Goal: Information Seeking & Learning: Learn about a topic

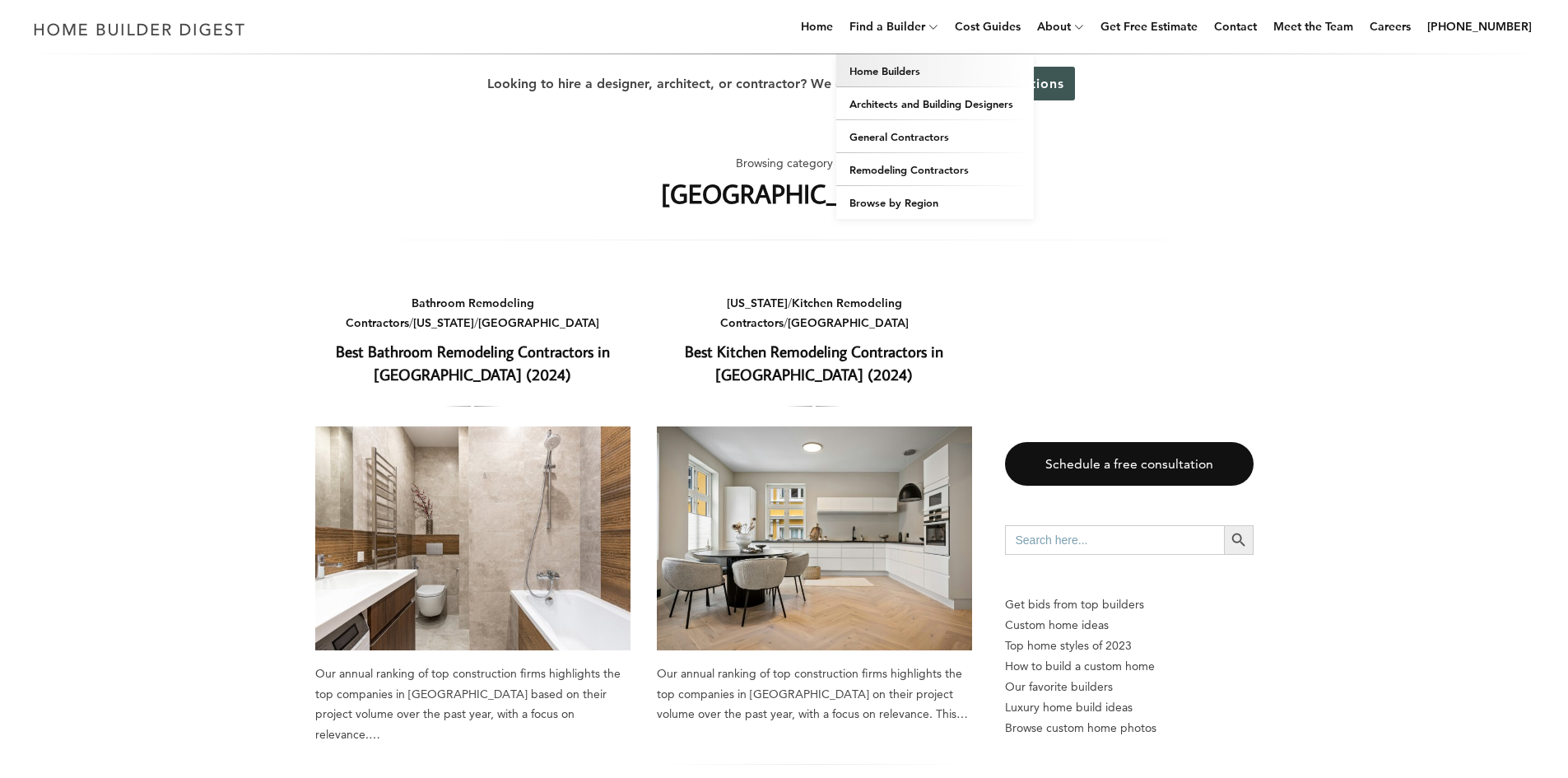
click at [939, 64] on link "Home Builders" at bounding box center [935, 71] width 197 height 33
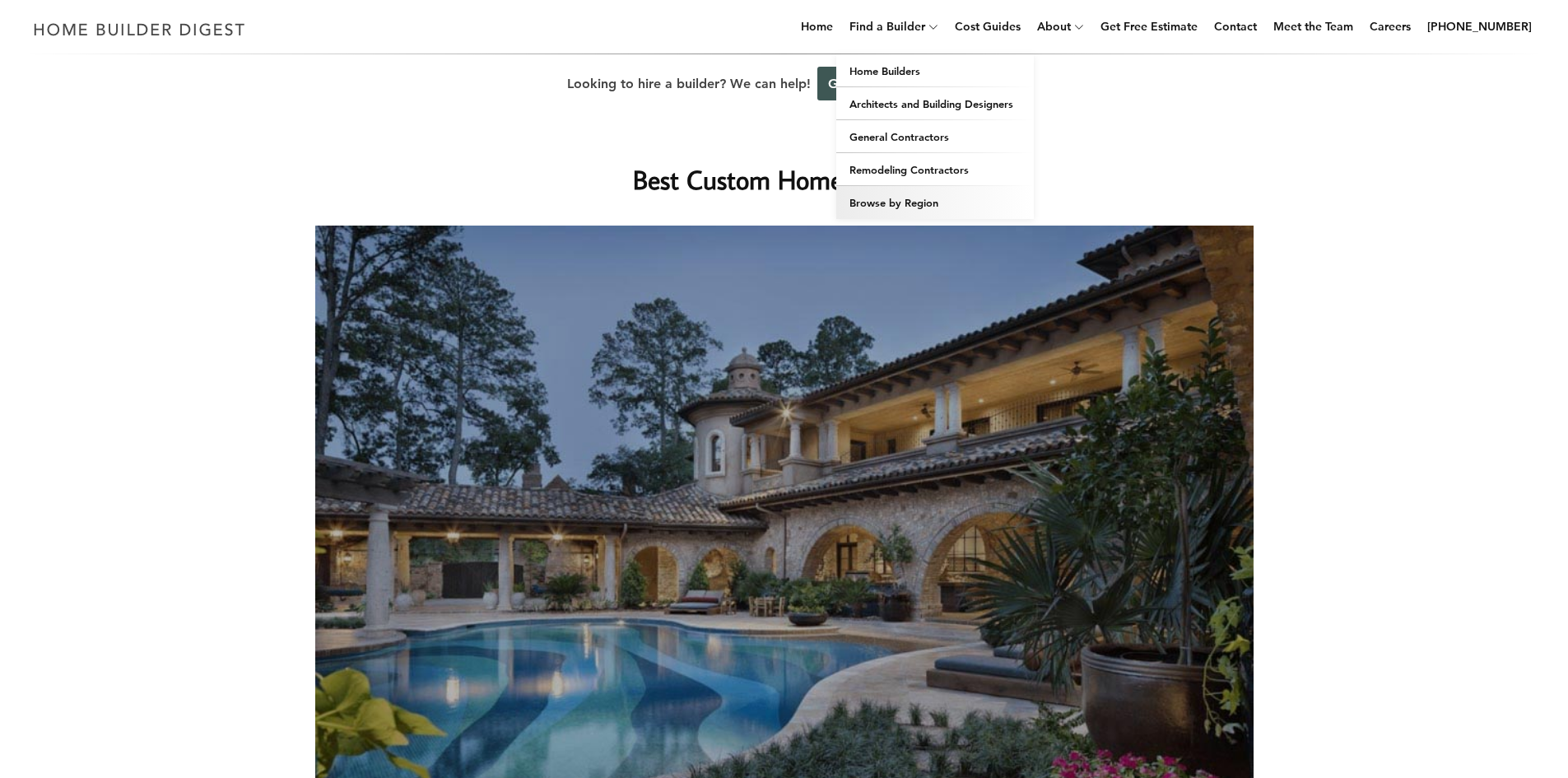
click at [934, 205] on link "Browse by Region" at bounding box center [935, 203] width 197 height 33
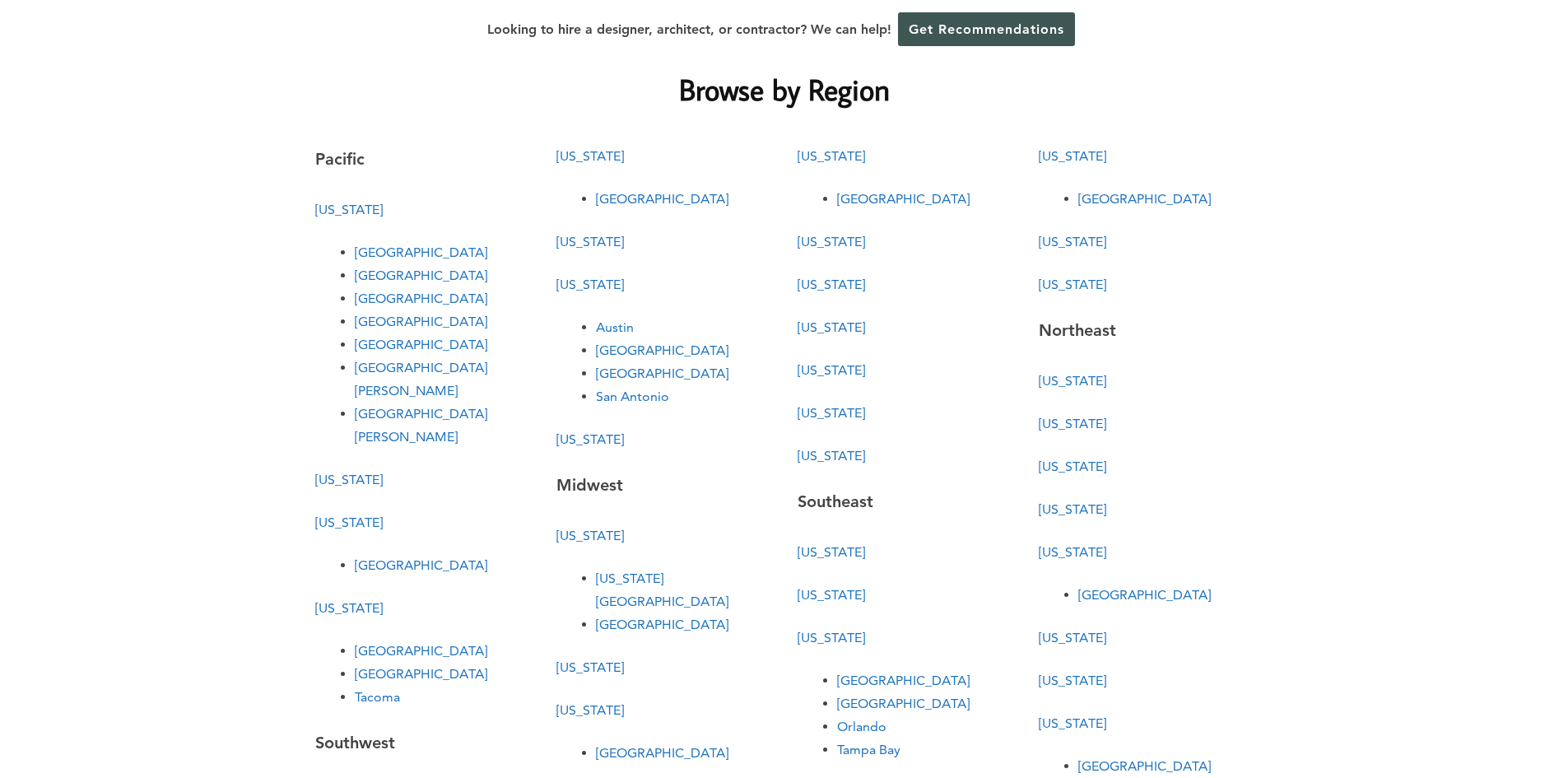
scroll to position [82, 0]
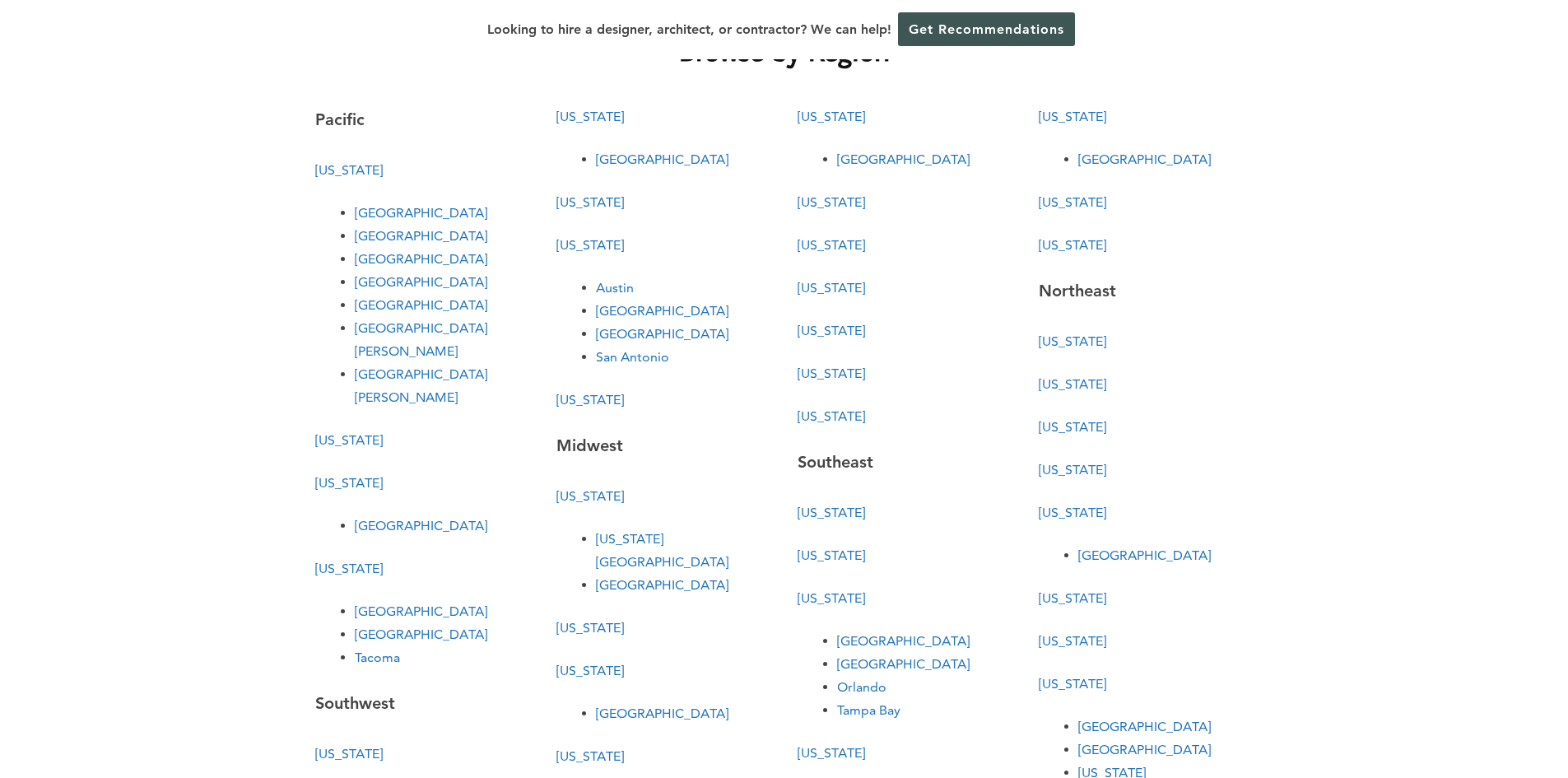
click at [1098, 557] on link "Boston" at bounding box center [1145, 555] width 133 height 16
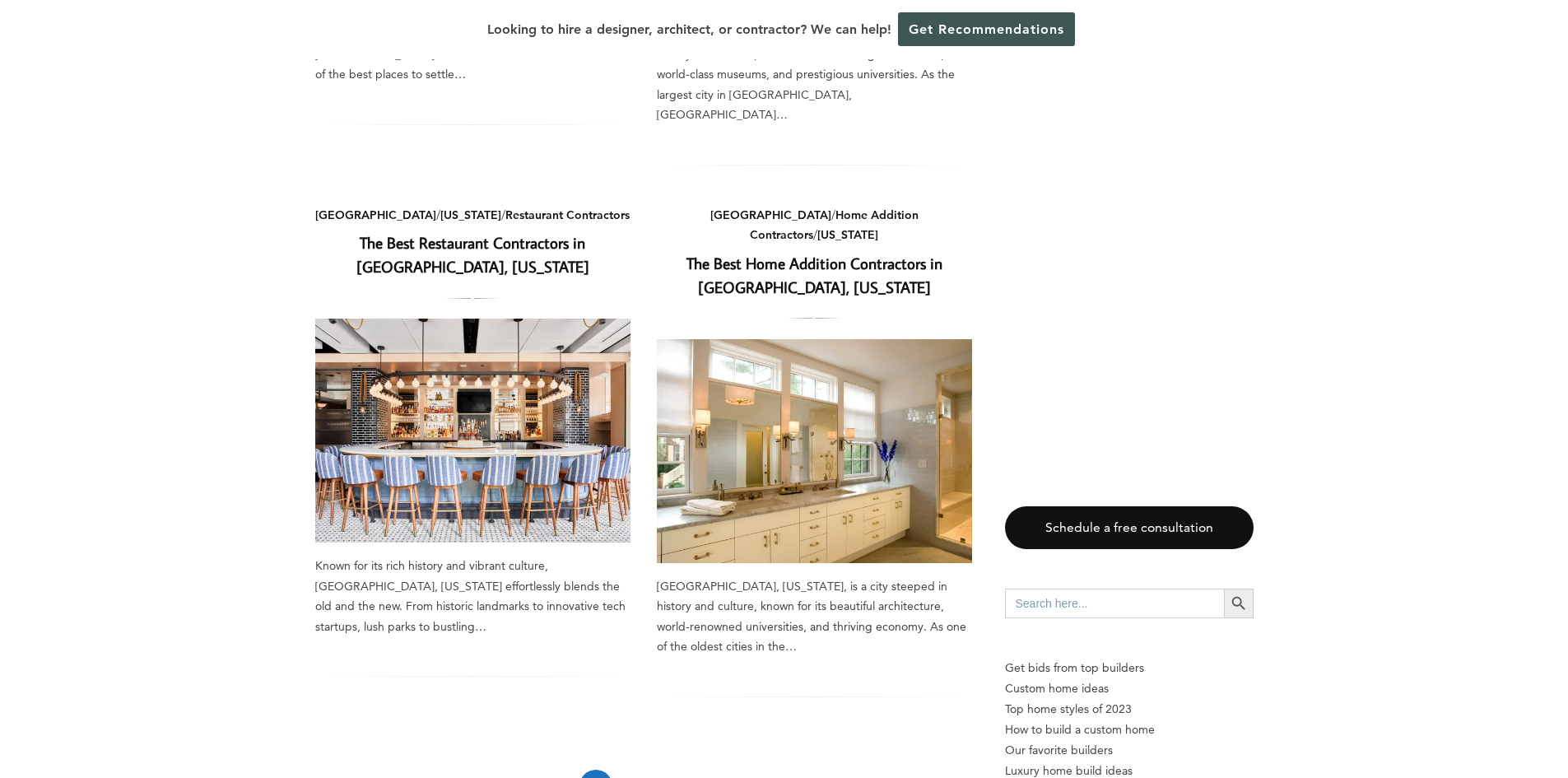
scroll to position [2387, 0]
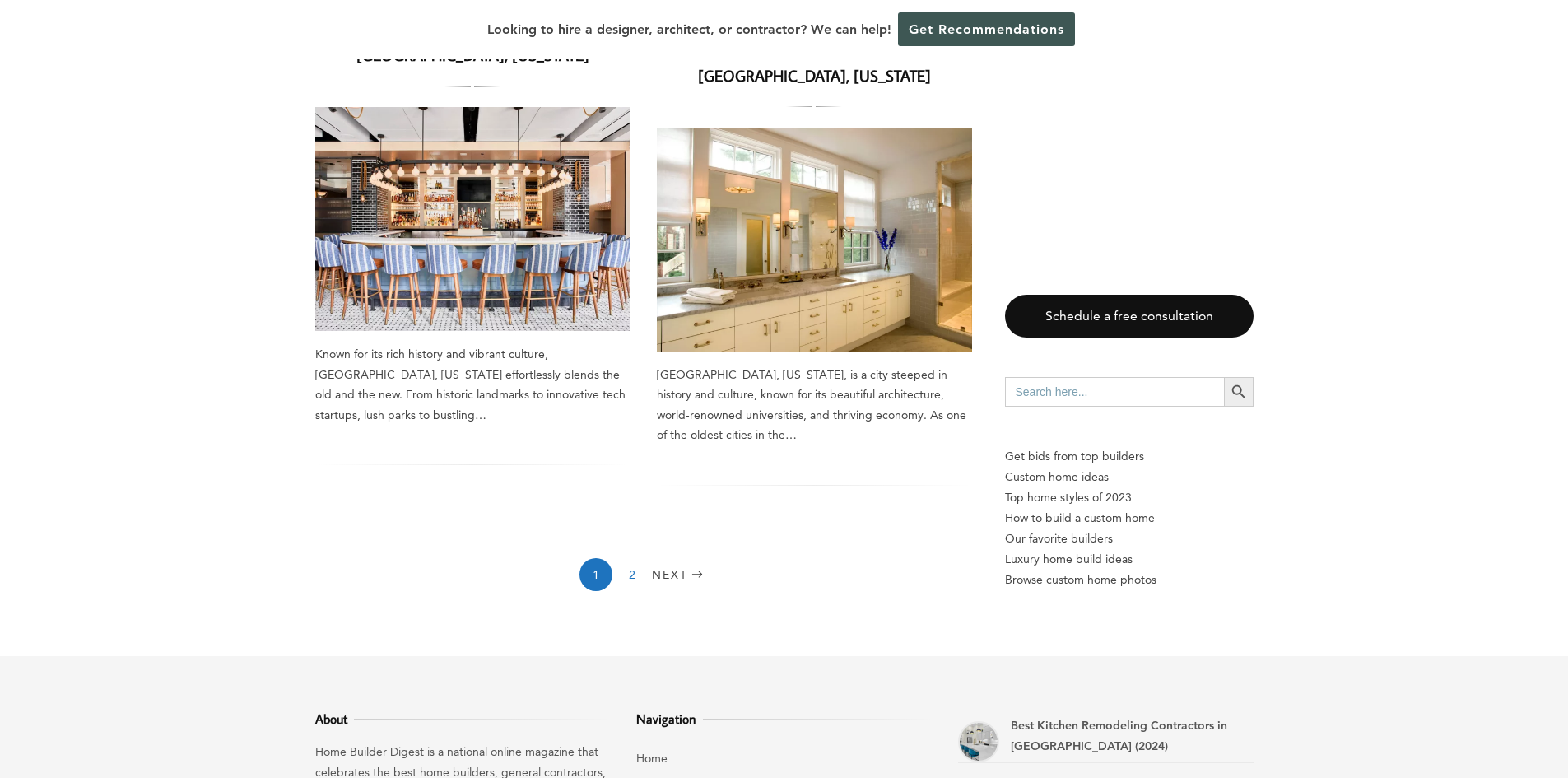
click at [644, 558] on link "2" at bounding box center [632, 574] width 33 height 33
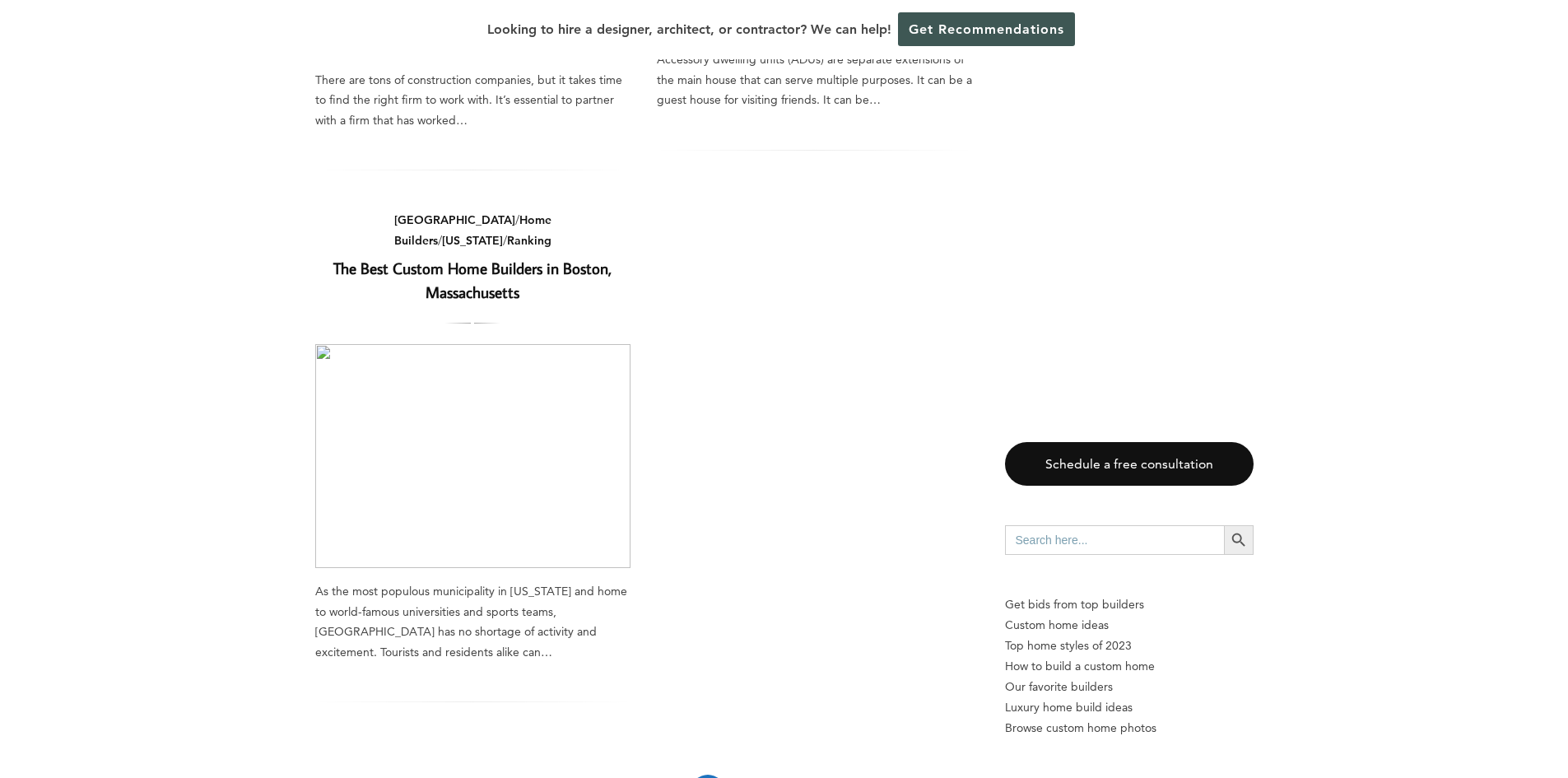
scroll to position [2470, 0]
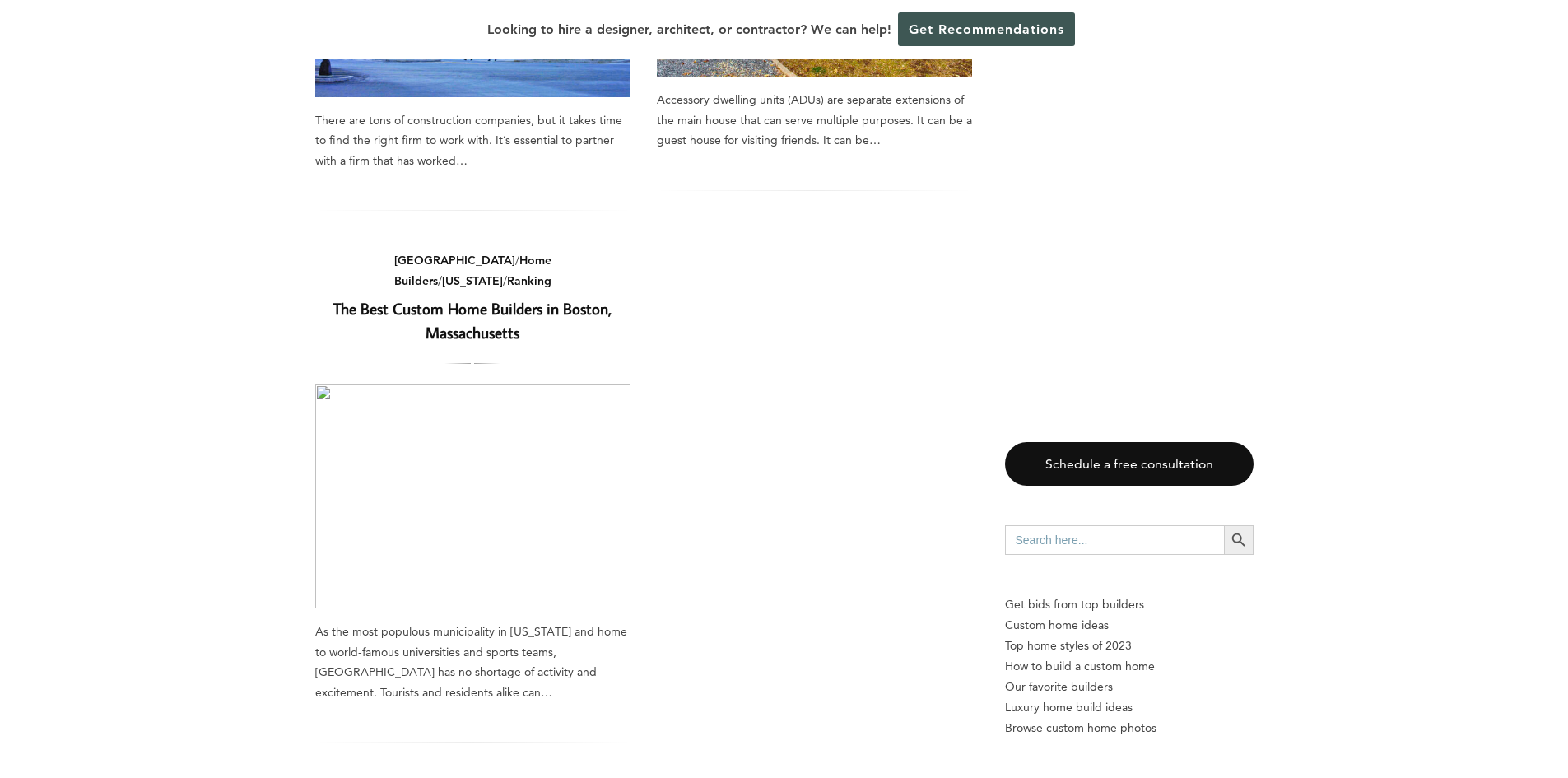
click at [473, 298] on link "The Best Custom Home Builders in Boston, Massachusetts﻿" at bounding box center [473, 320] width 278 height 44
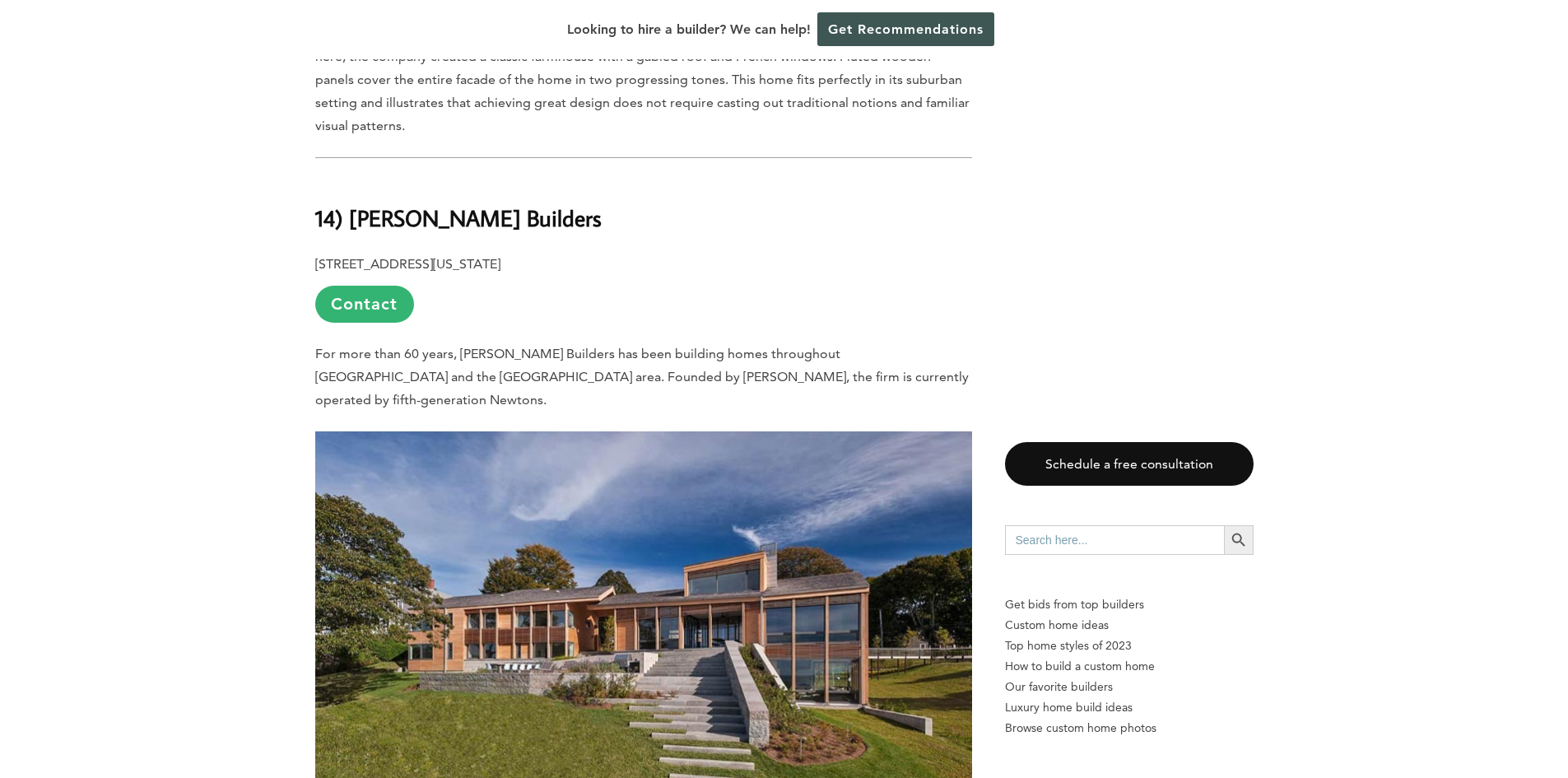
scroll to position [2058, 0]
